Goal: Task Accomplishment & Management: Use online tool/utility

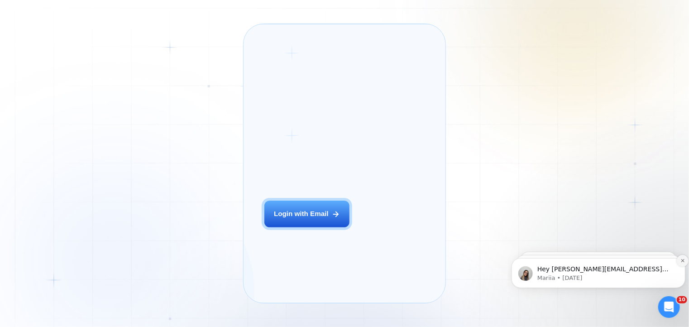
click at [682, 258] on icon "Dismiss notification" at bounding box center [682, 260] width 5 height 5
click at [682, 259] on icon "Dismiss notification" at bounding box center [683, 261] width 4 height 4
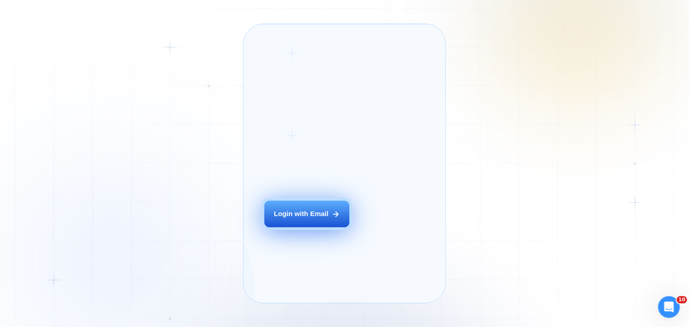
click at [313, 219] on div "Login with Email" at bounding box center [301, 214] width 54 height 10
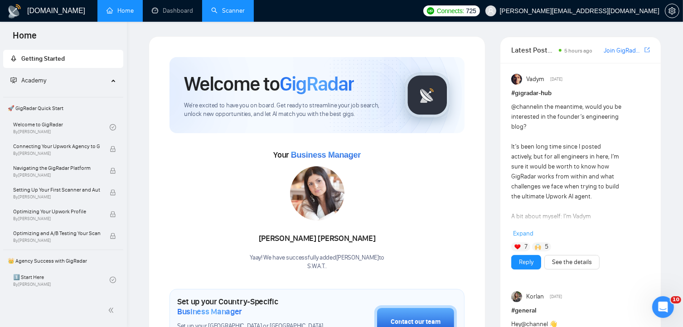
click at [217, 7] on link "Scanner" at bounding box center [228, 11] width 34 height 8
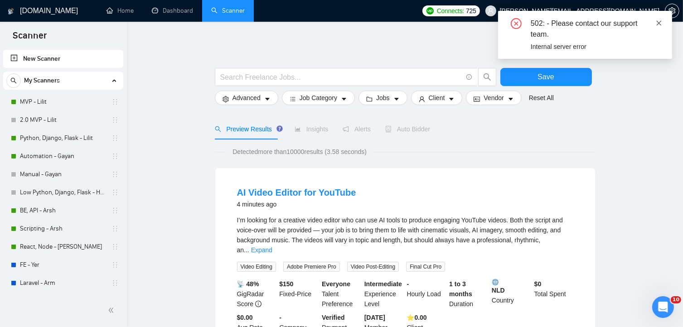
click at [657, 23] on icon "close" at bounding box center [658, 23] width 6 height 6
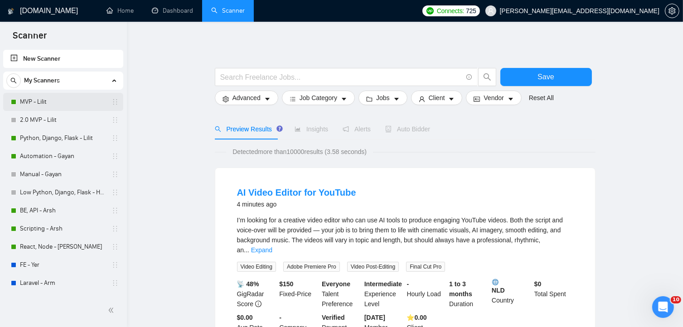
click at [85, 101] on link "MVP - Lilit" at bounding box center [63, 102] width 86 height 18
